Goal: Information Seeking & Learning: Learn about a topic

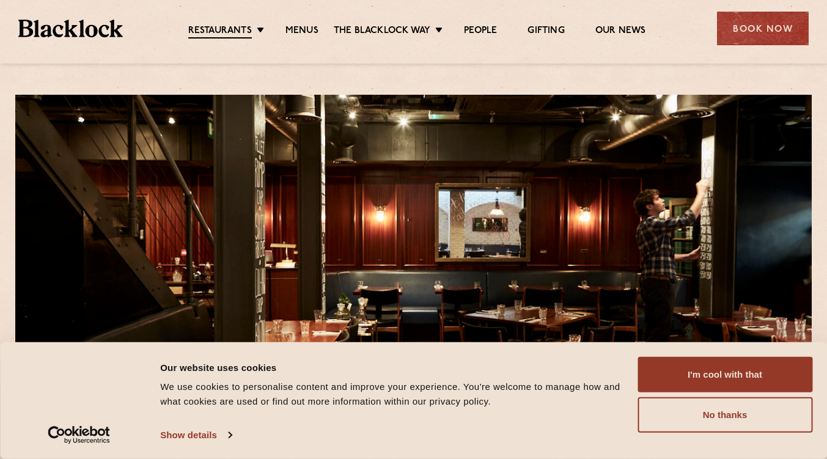
click at [725, 384] on button "I'm cool with that" at bounding box center [725, 374] width 175 height 35
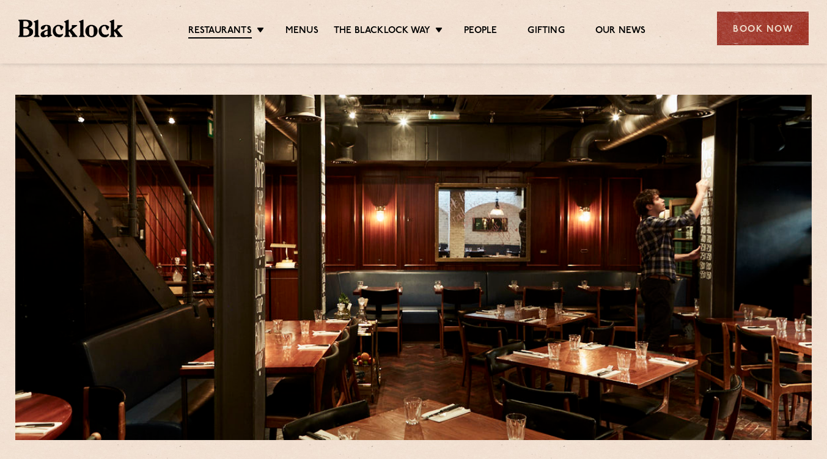
click at [305, 31] on link "Menus" at bounding box center [302, 31] width 33 height 12
click at [507, 205] on div at bounding box center [413, 268] width 797 height 346
drag, startPoint x: 507, startPoint y: 205, endPoint x: 617, endPoint y: 99, distance: 153.1
click at [617, 99] on div at bounding box center [413, 268] width 797 height 346
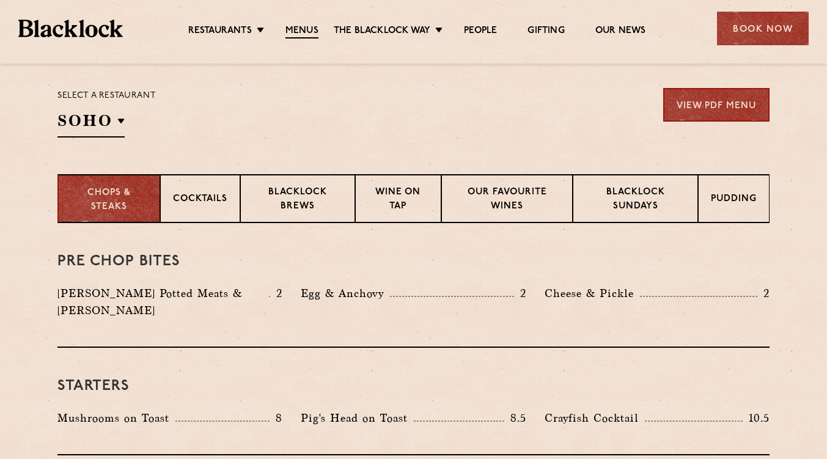
scroll to position [397, 0]
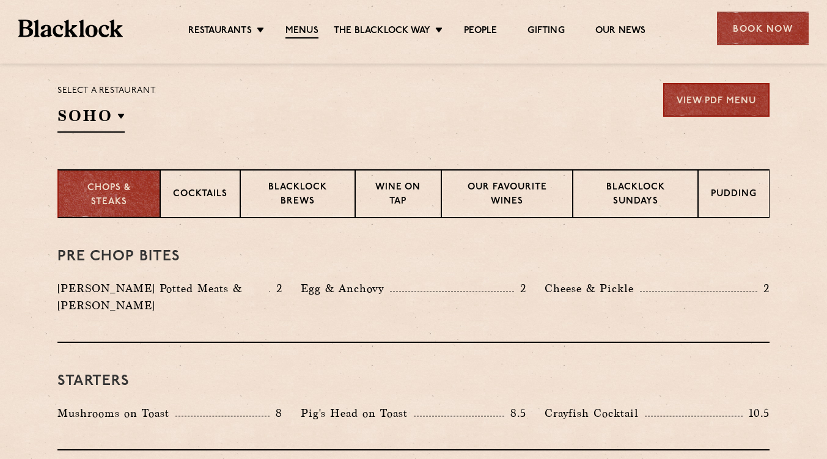
click at [605, 187] on p "Blacklock Sundays" at bounding box center [636, 195] width 100 height 29
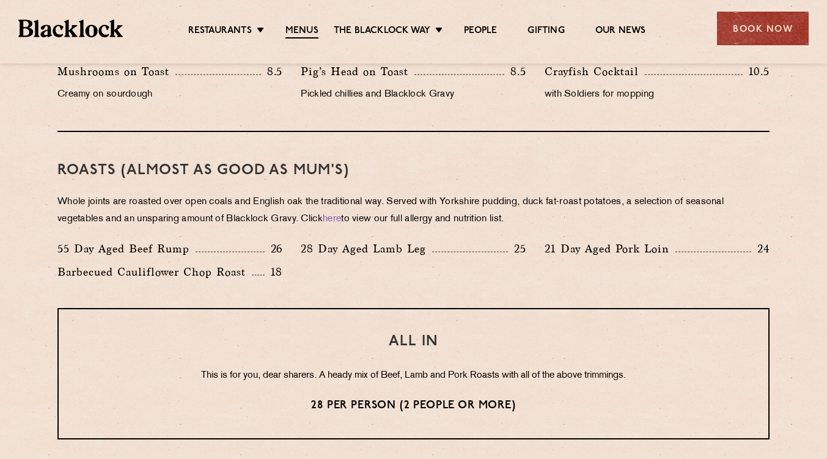
scroll to position [808, 0]
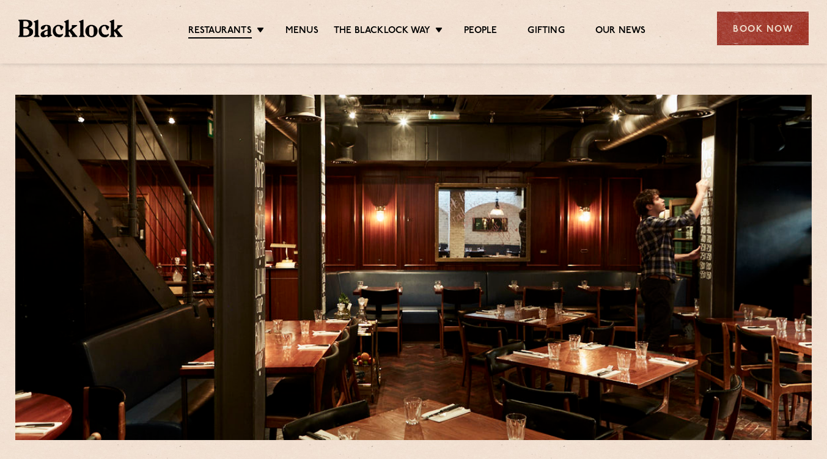
click at [313, 30] on link "Menus" at bounding box center [302, 31] width 33 height 12
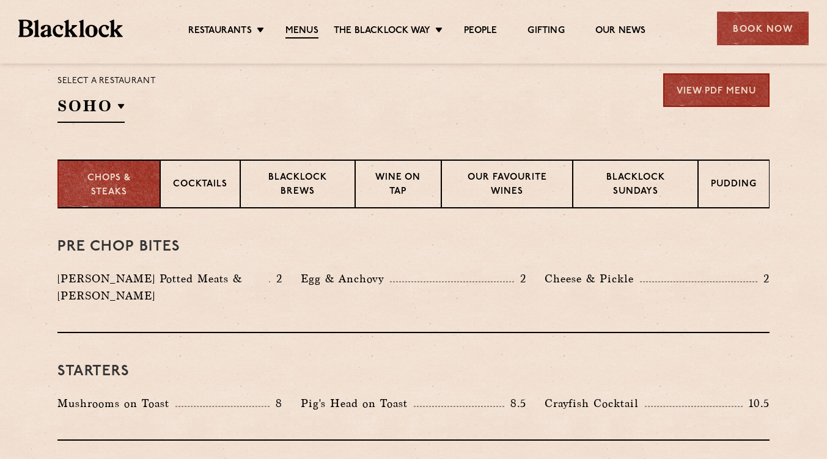
scroll to position [407, 0]
click at [676, 190] on p "Blacklock Sundays" at bounding box center [636, 185] width 100 height 29
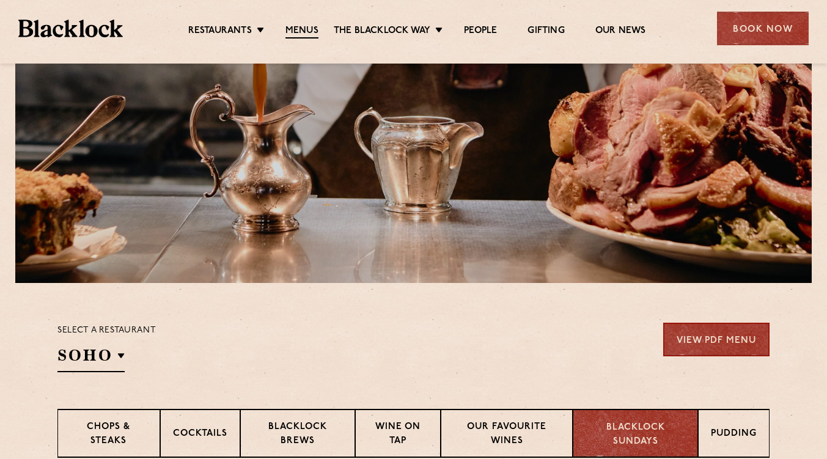
scroll to position [158, 0]
